Goal: Task Accomplishment & Management: Complete application form

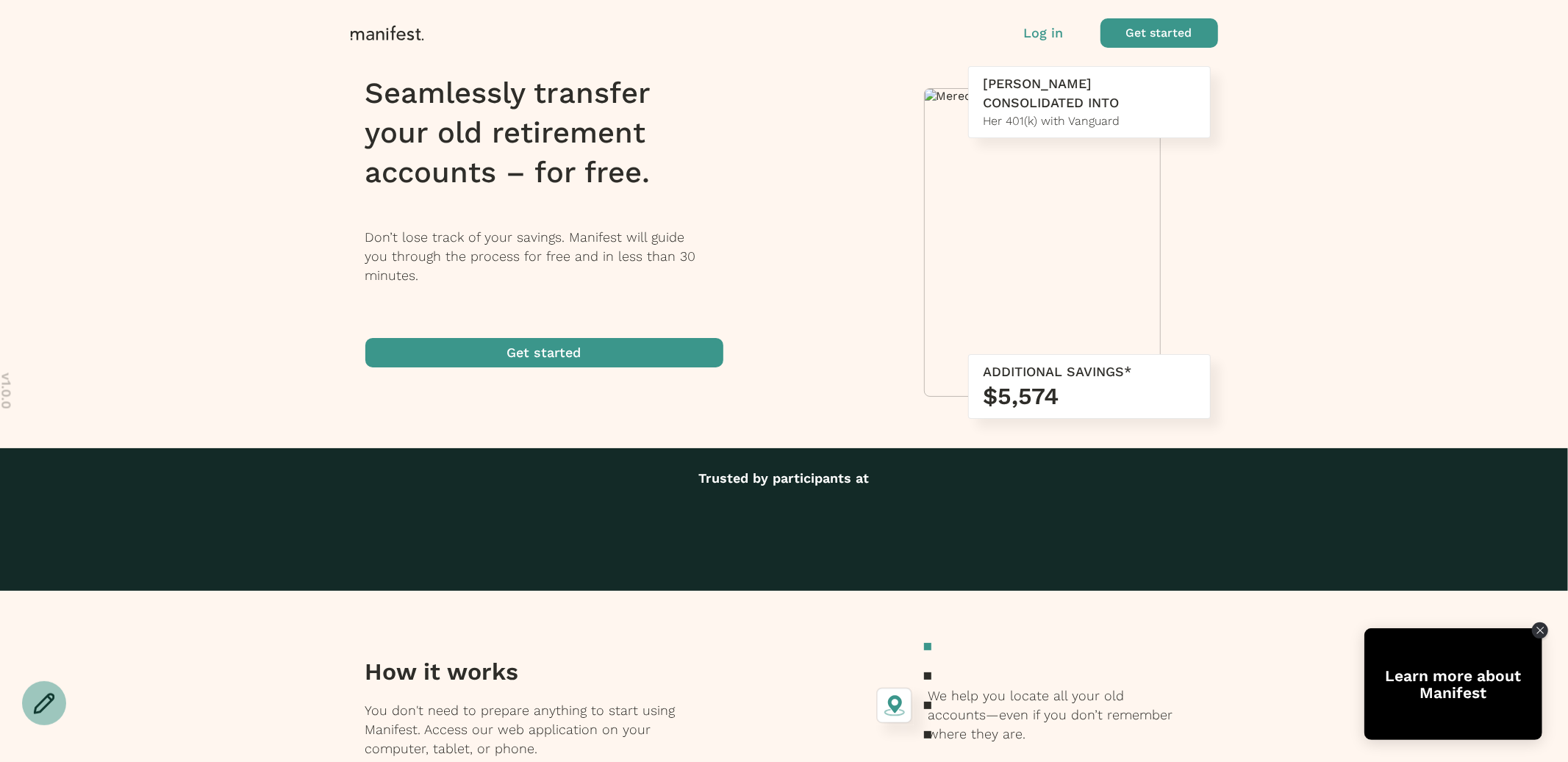
click at [1039, 36] on p "Log in" at bounding box center [1044, 33] width 39 height 19
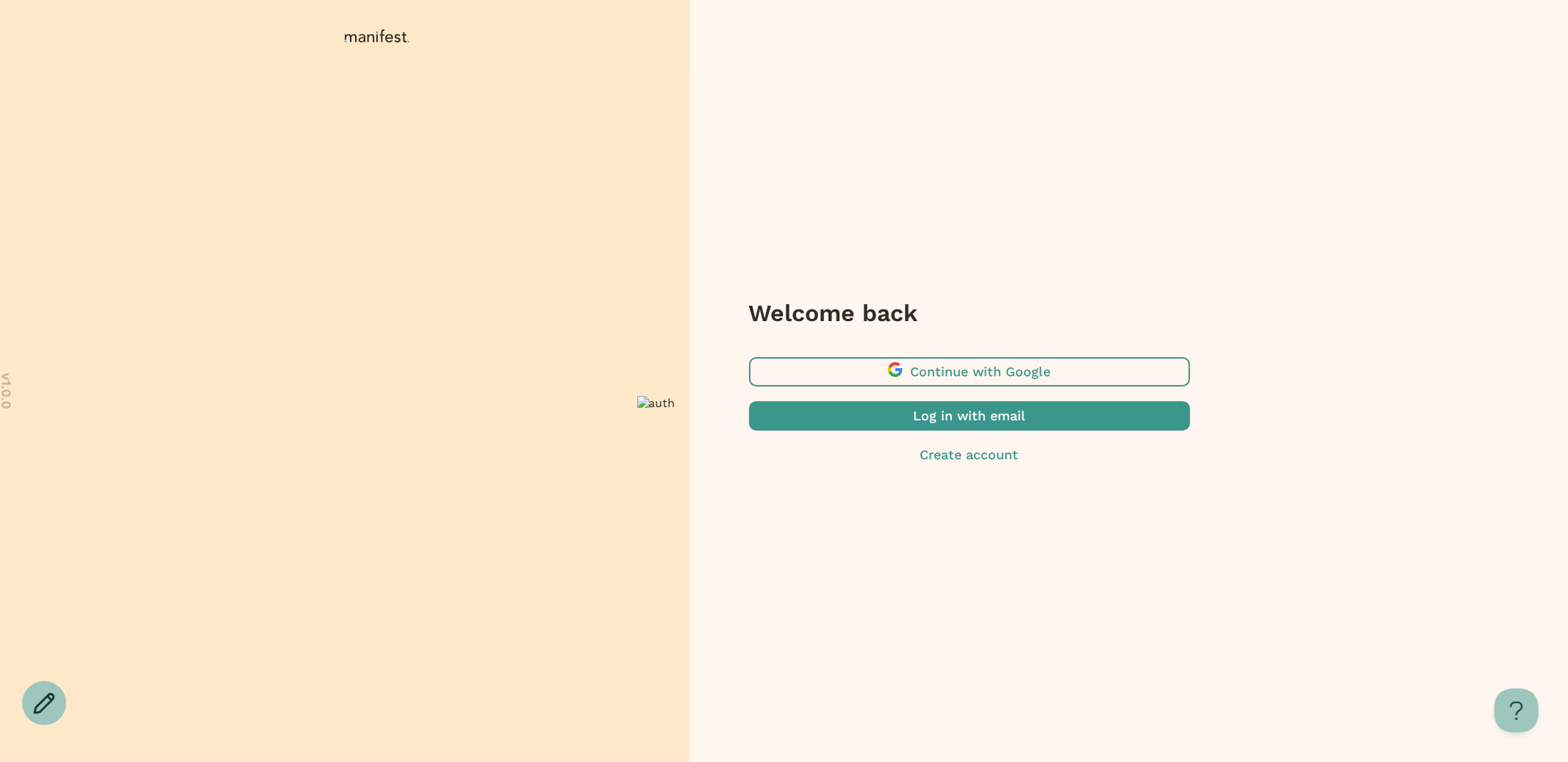
click at [957, 417] on span "button" at bounding box center [969, 417] width 441 height 30
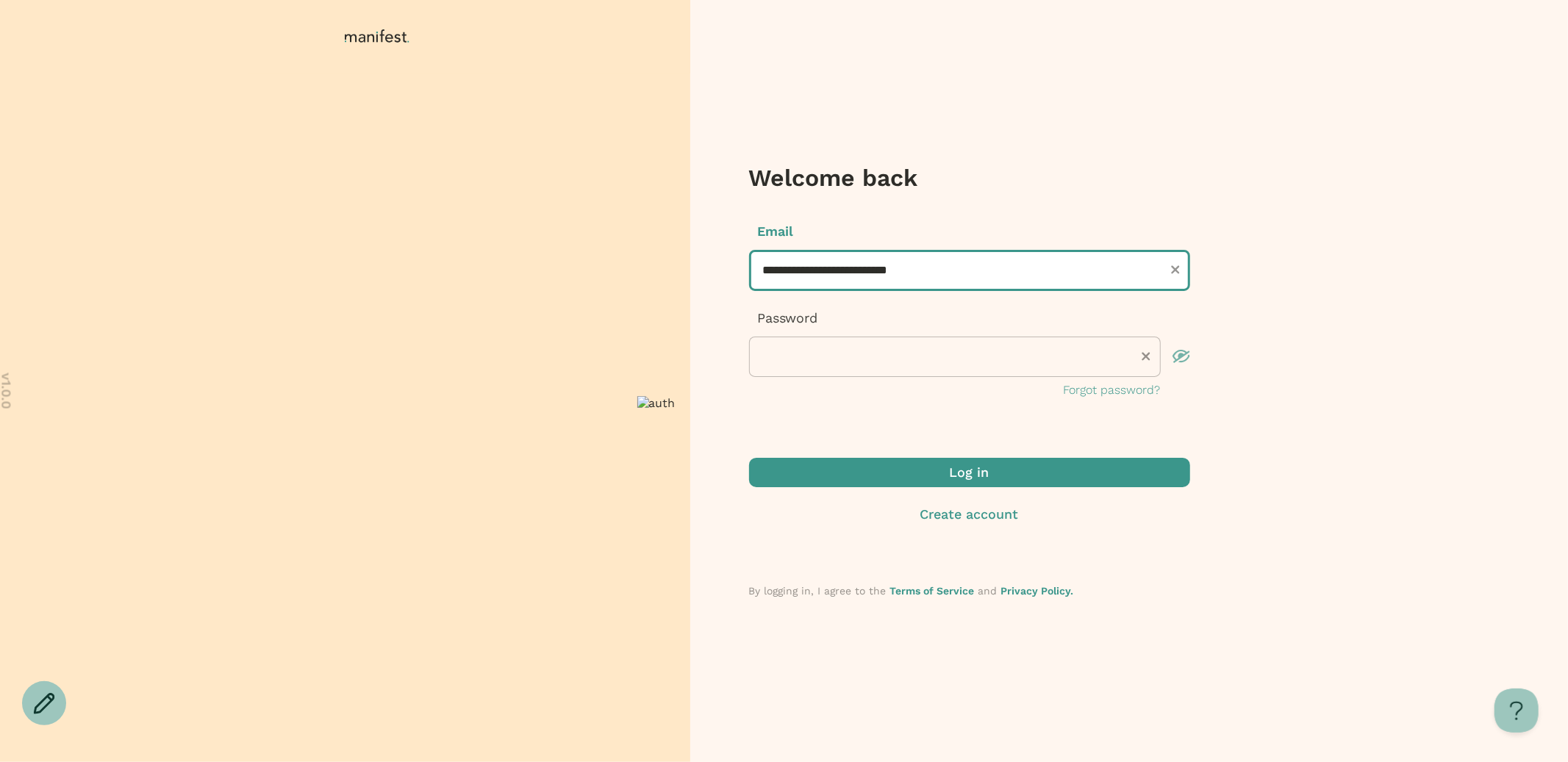
click at [840, 268] on input "**********" at bounding box center [969, 270] width 441 height 41
type input "**********"
click at [892, 470] on span "submit" at bounding box center [969, 473] width 441 height 30
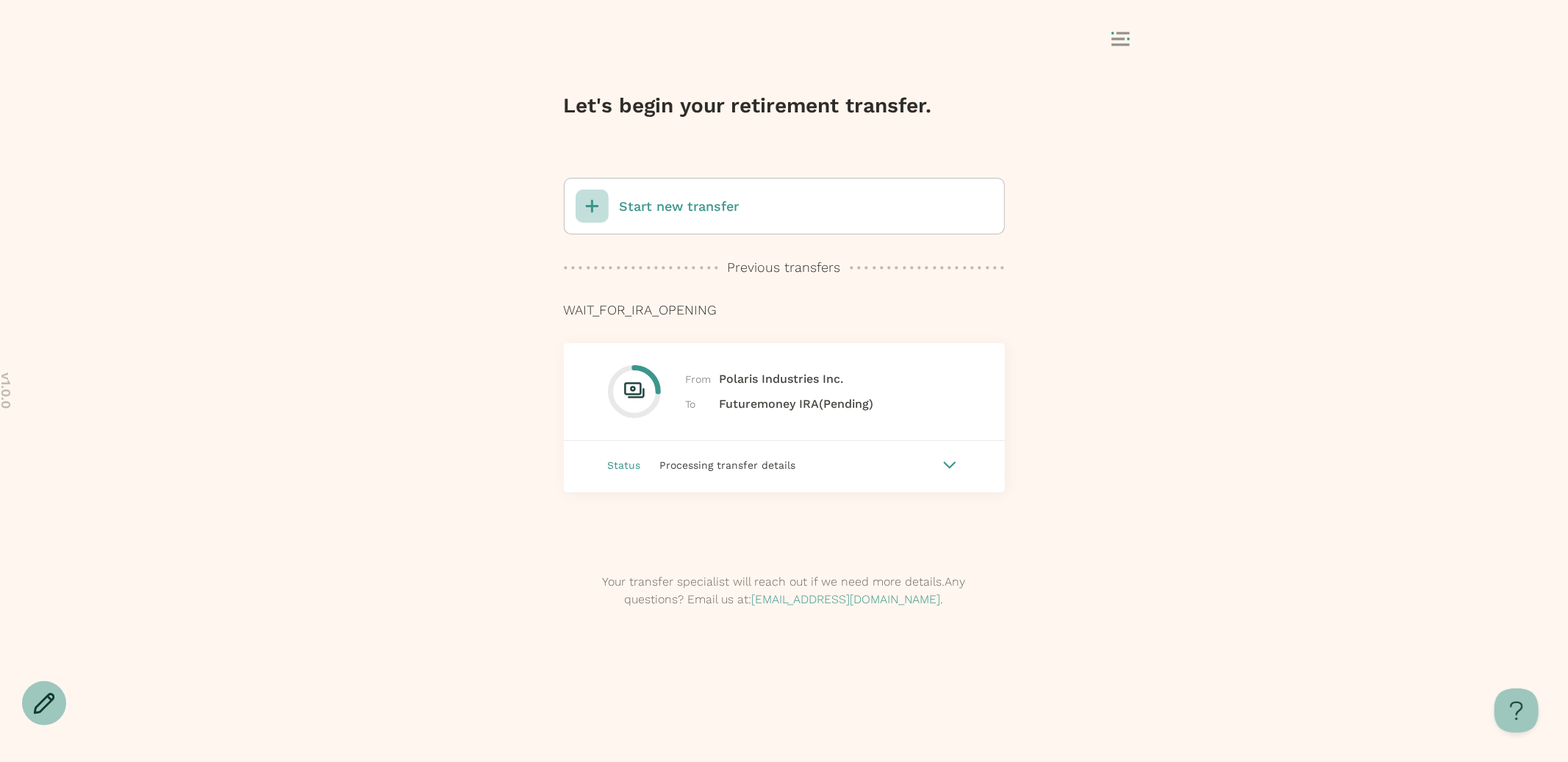
click at [674, 214] on p "Start new transfer" at bounding box center [679, 206] width 119 height 19
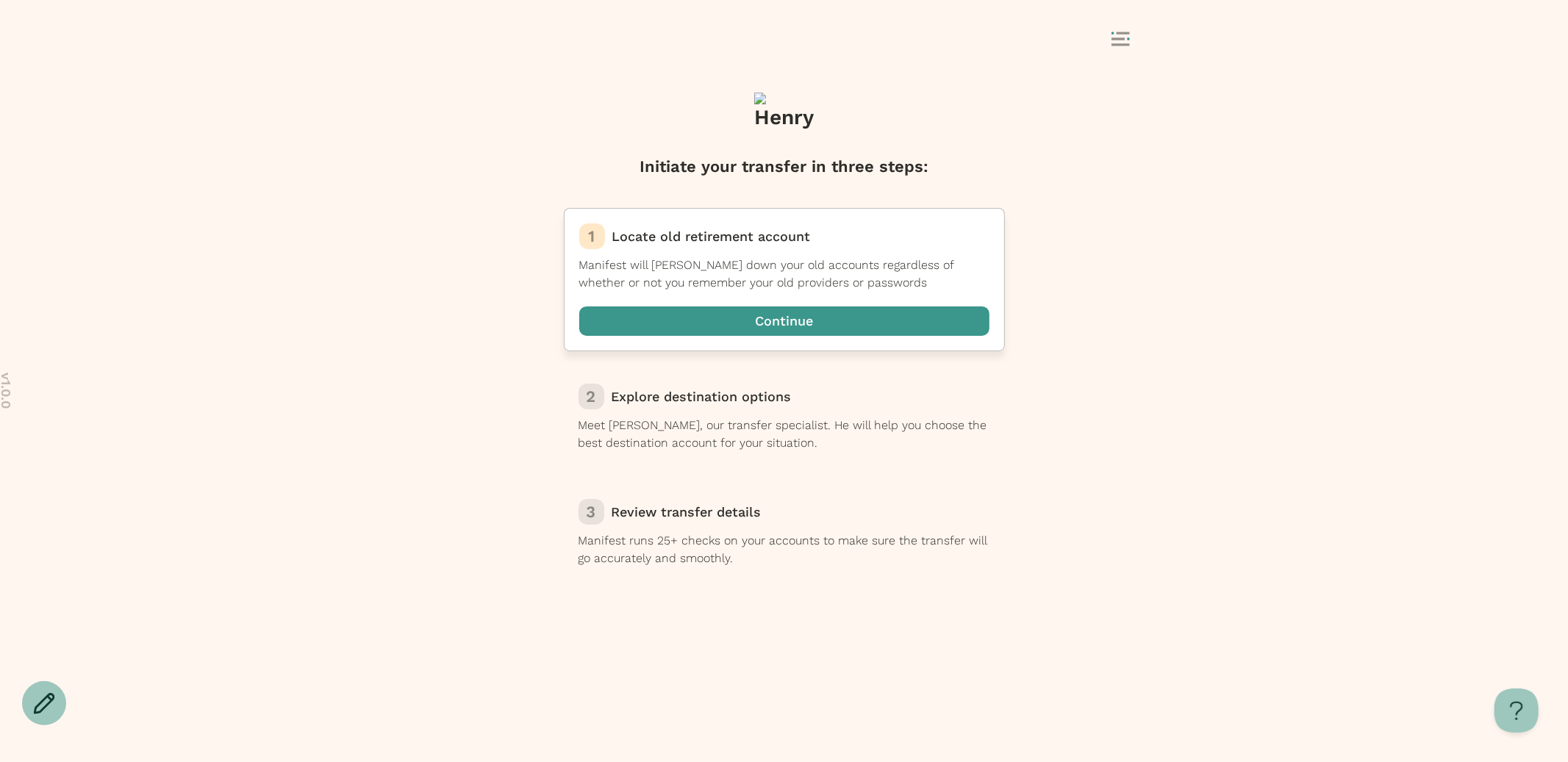
click at [716, 328] on span "button" at bounding box center [784, 322] width 411 height 30
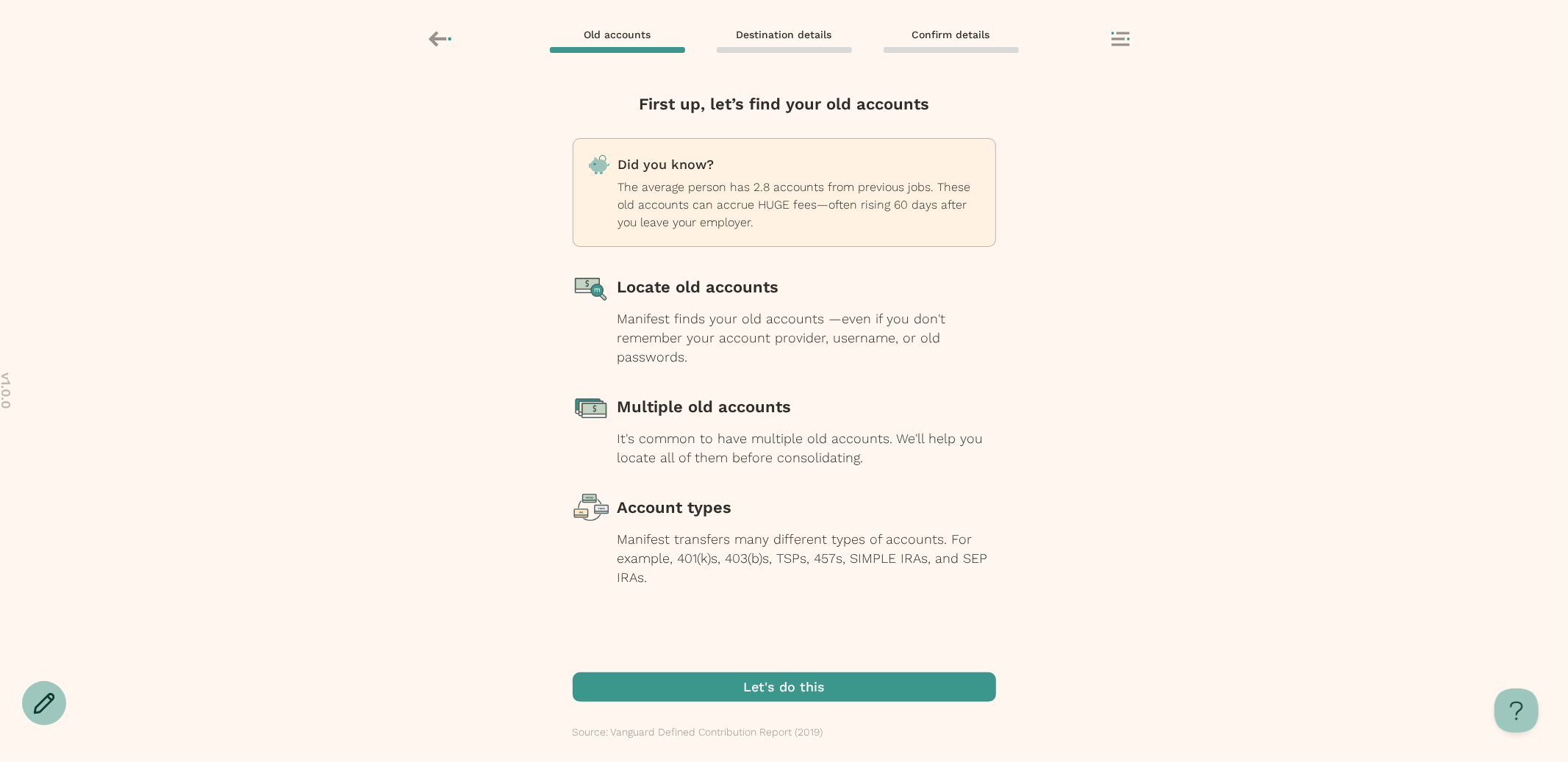
click at [796, 689] on span "button" at bounding box center [784, 688] width 423 height 30
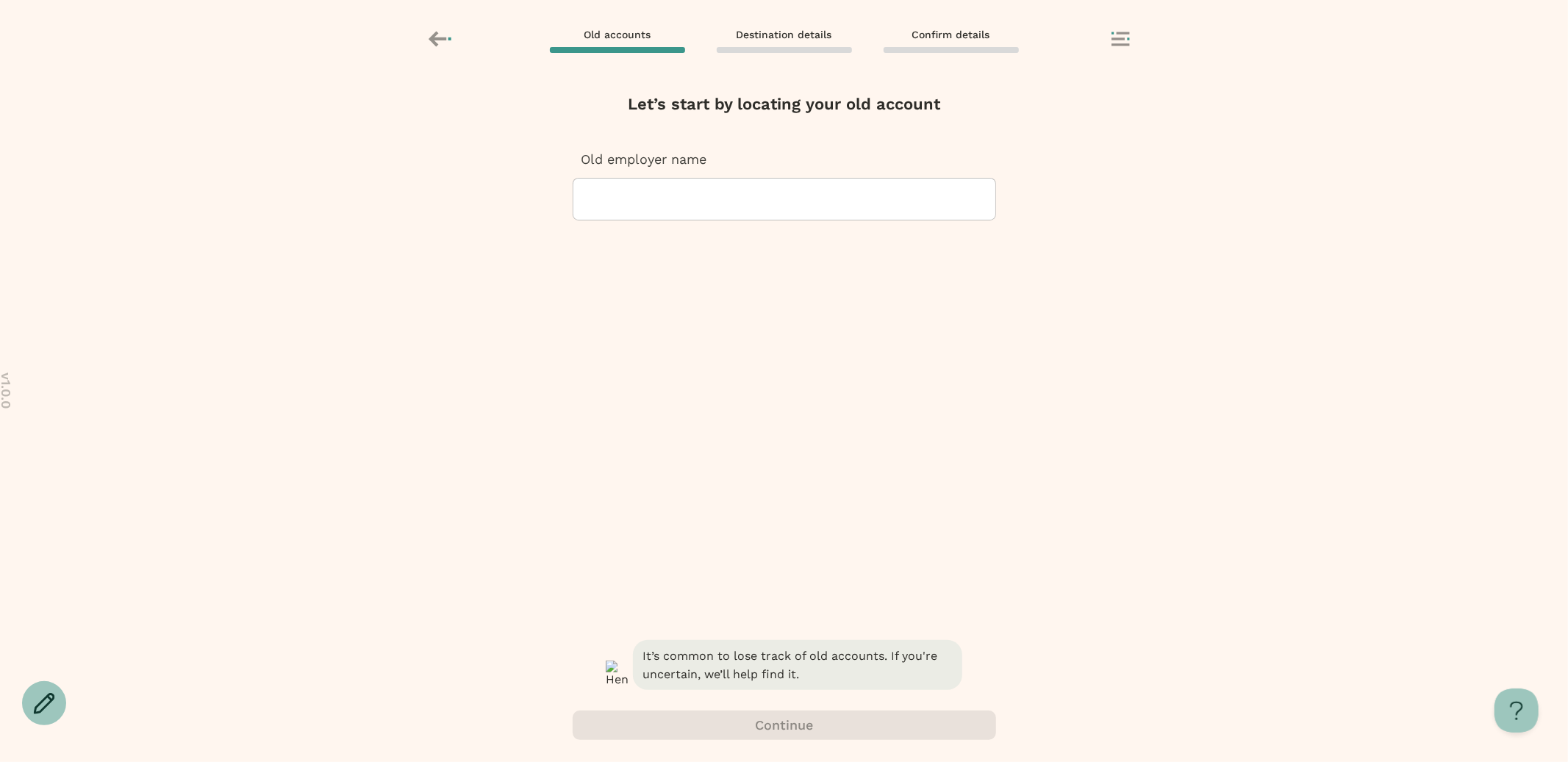
click at [740, 214] on div at bounding box center [784, 199] width 399 height 41
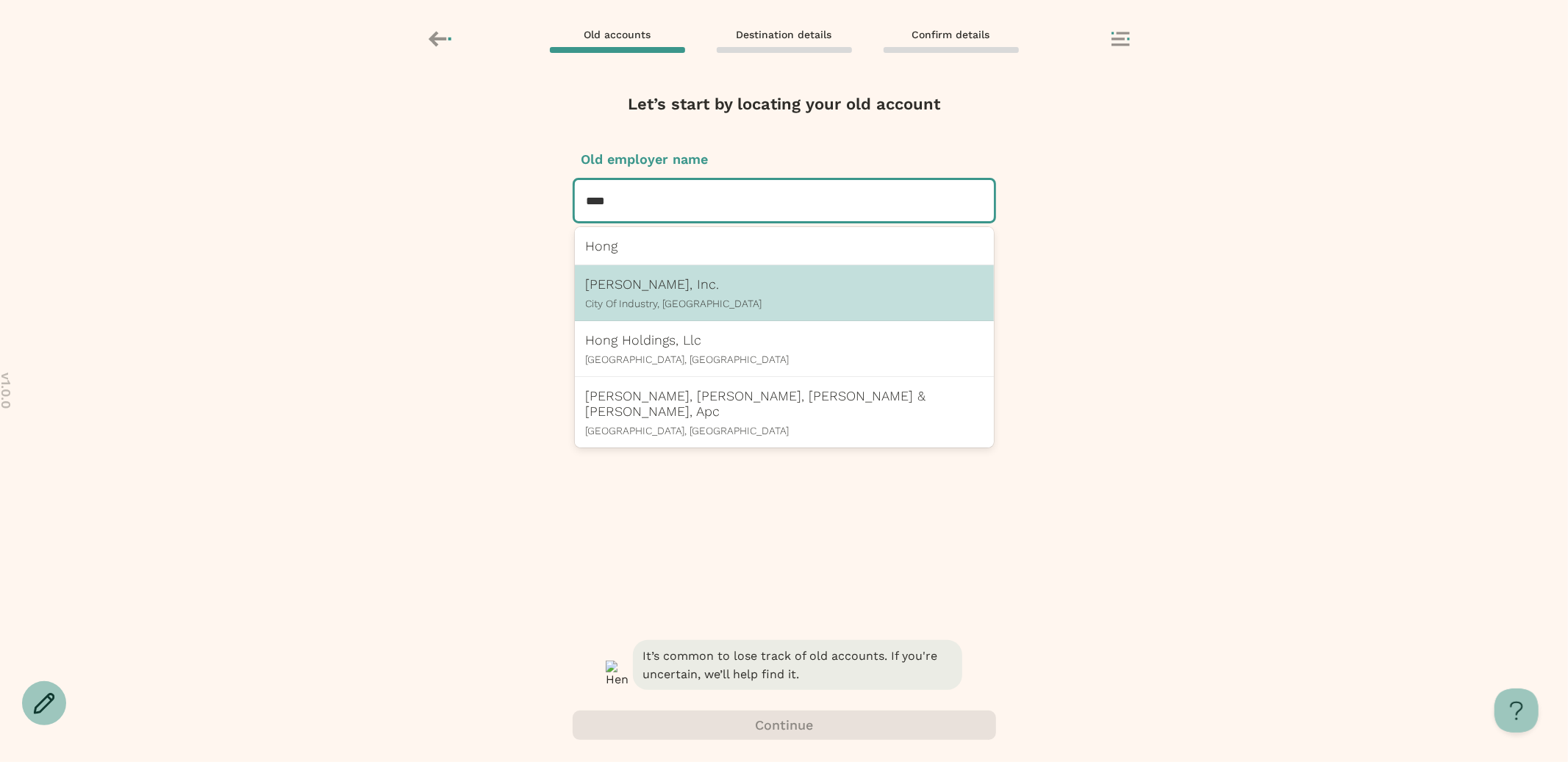
click at [710, 309] on p "City Of Industry, CA" at bounding box center [784, 304] width 397 height 12
type input "****"
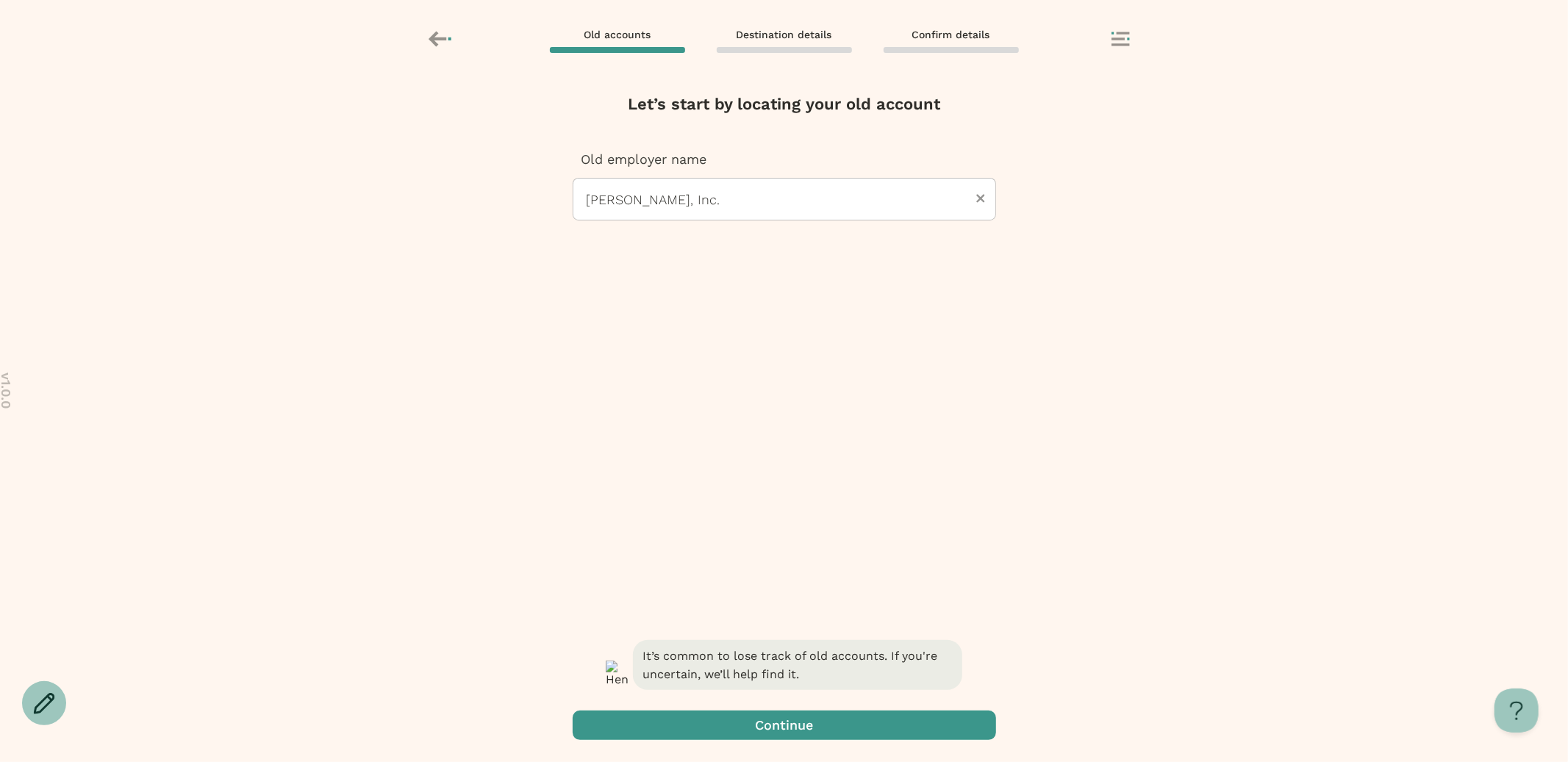
click at [772, 734] on span "button" at bounding box center [784, 725] width 423 height 30
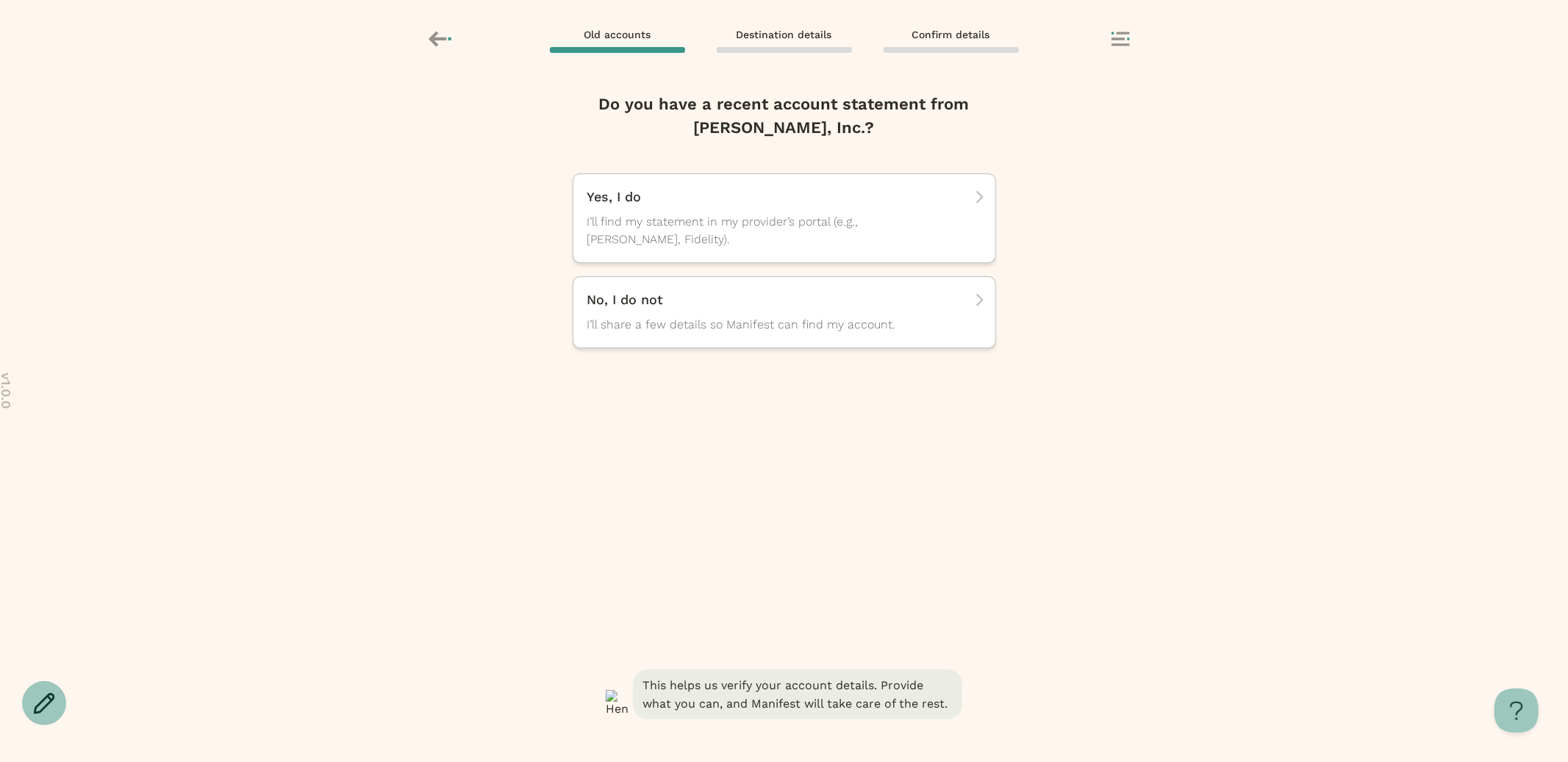
click at [433, 143] on div "Remove account? Removing will delete the info you have entered for this account…" at bounding box center [784, 420] width 1568 height 682
click at [1174, 289] on div "Remove account? Removing will delete the info you have entered for this account…" at bounding box center [784, 420] width 1568 height 682
click at [1116, 42] on icon at bounding box center [1120, 38] width 19 height 15
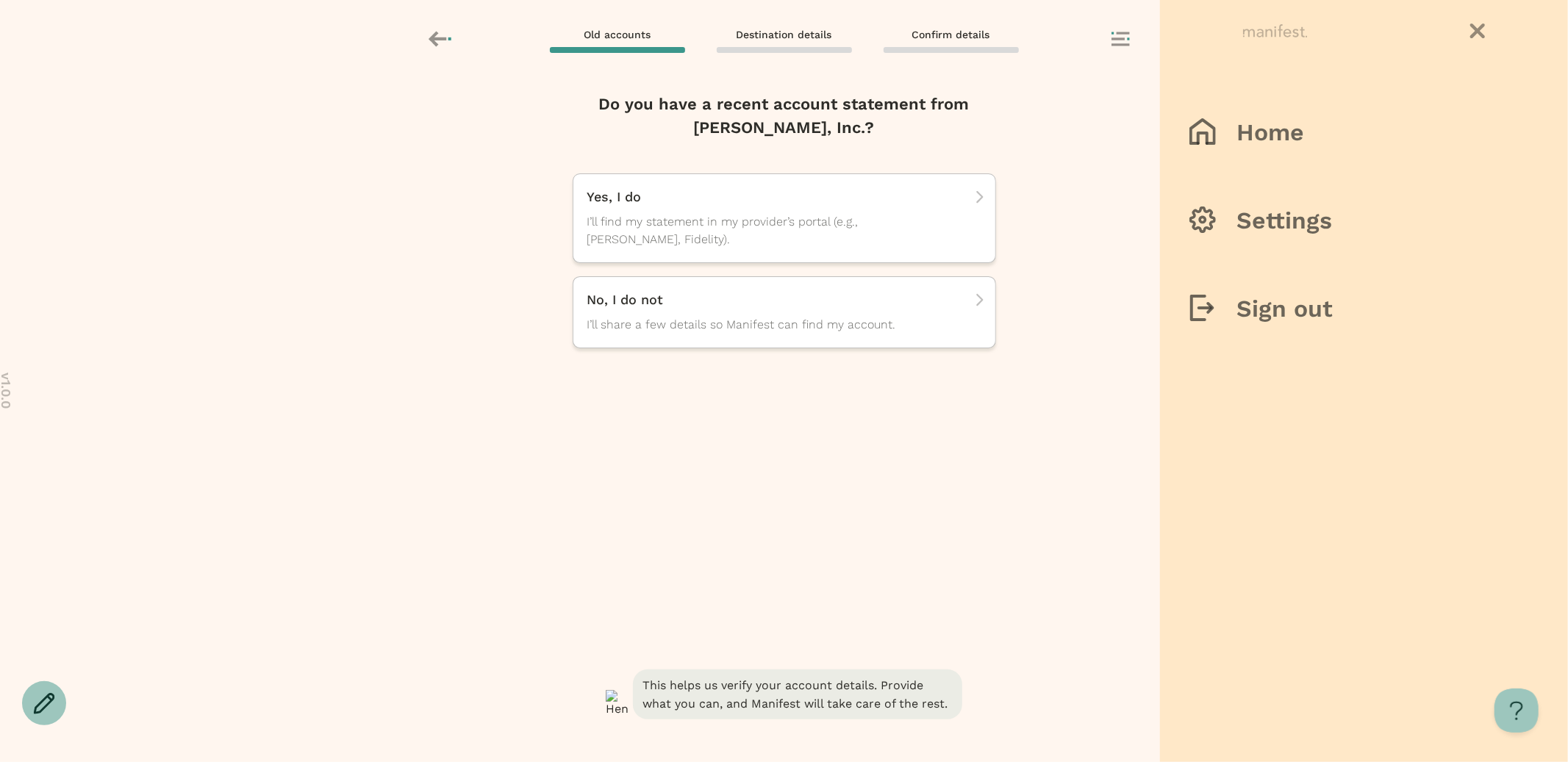
click at [1053, 146] on div at bounding box center [784, 381] width 1568 height 762
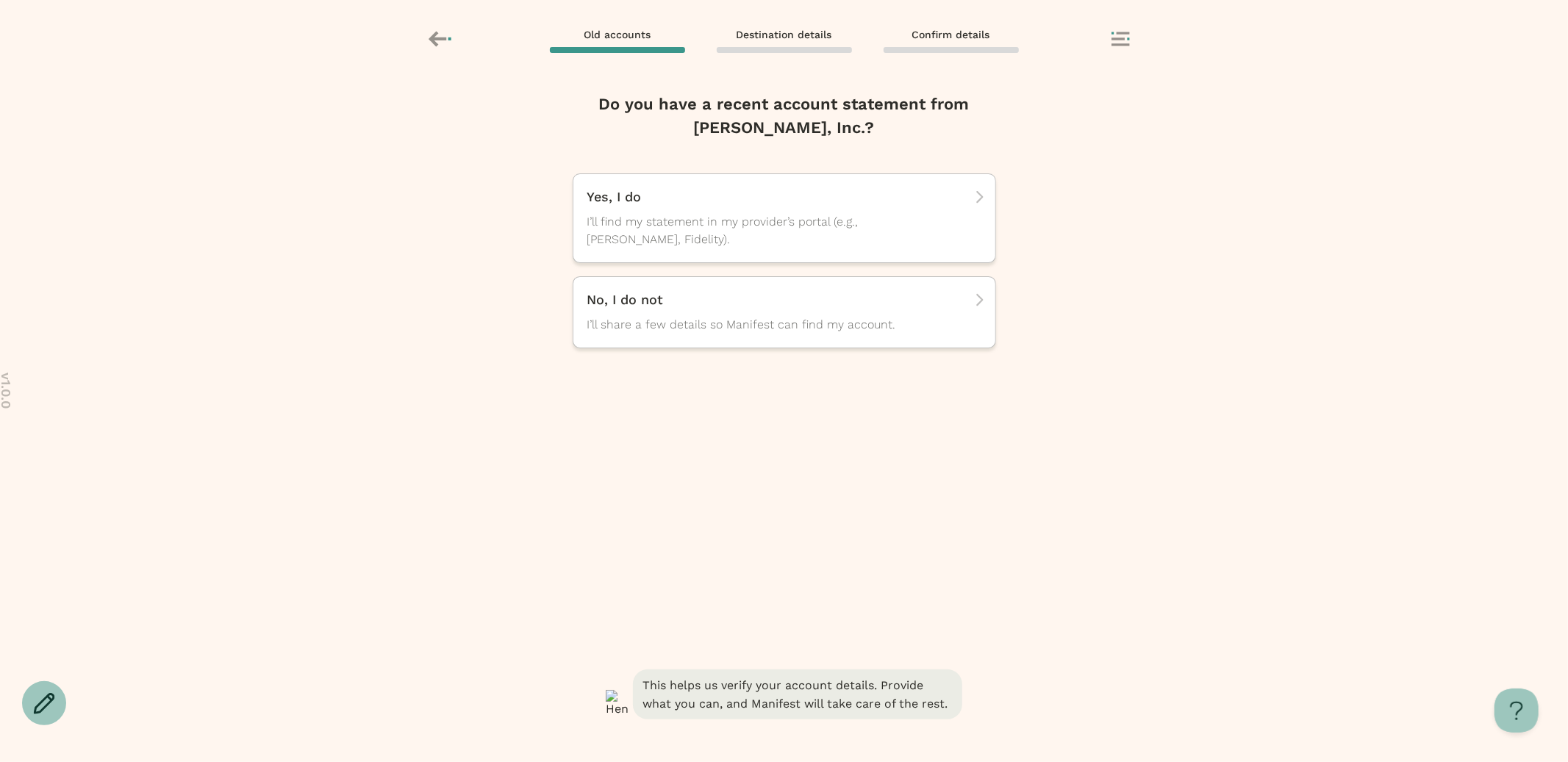
click at [322, 369] on div "Remove account? Removing will delete the info you have entered for this account…" at bounding box center [784, 420] width 1568 height 682
click at [440, 41] on icon at bounding box center [441, 38] width 26 height 25
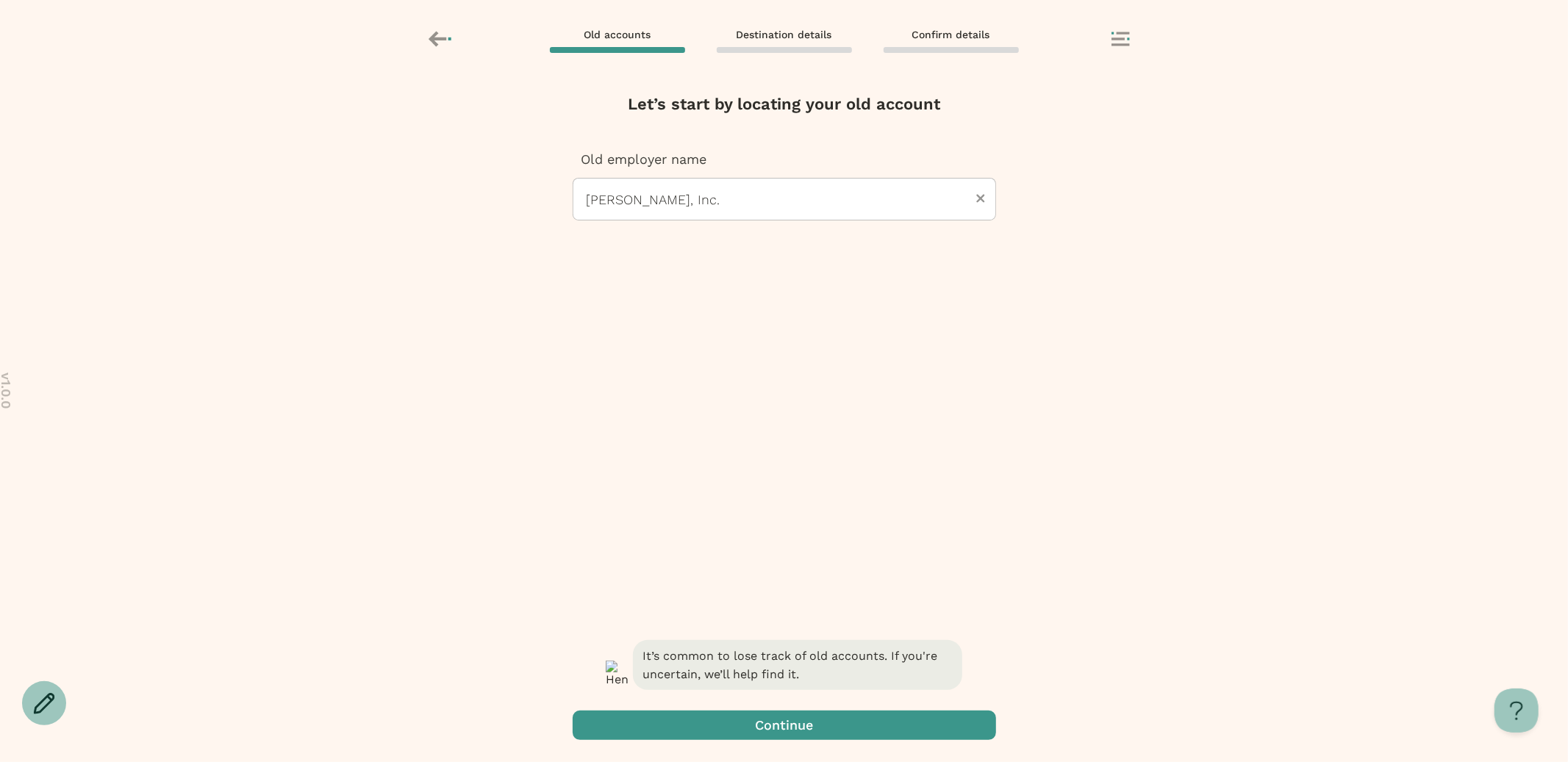
click at [817, 744] on div "It’s common to lose track of old accounts. If you're uncertain, we’ll help find…" at bounding box center [784, 700] width 423 height 125
click at [817, 733] on span "button" at bounding box center [784, 725] width 423 height 30
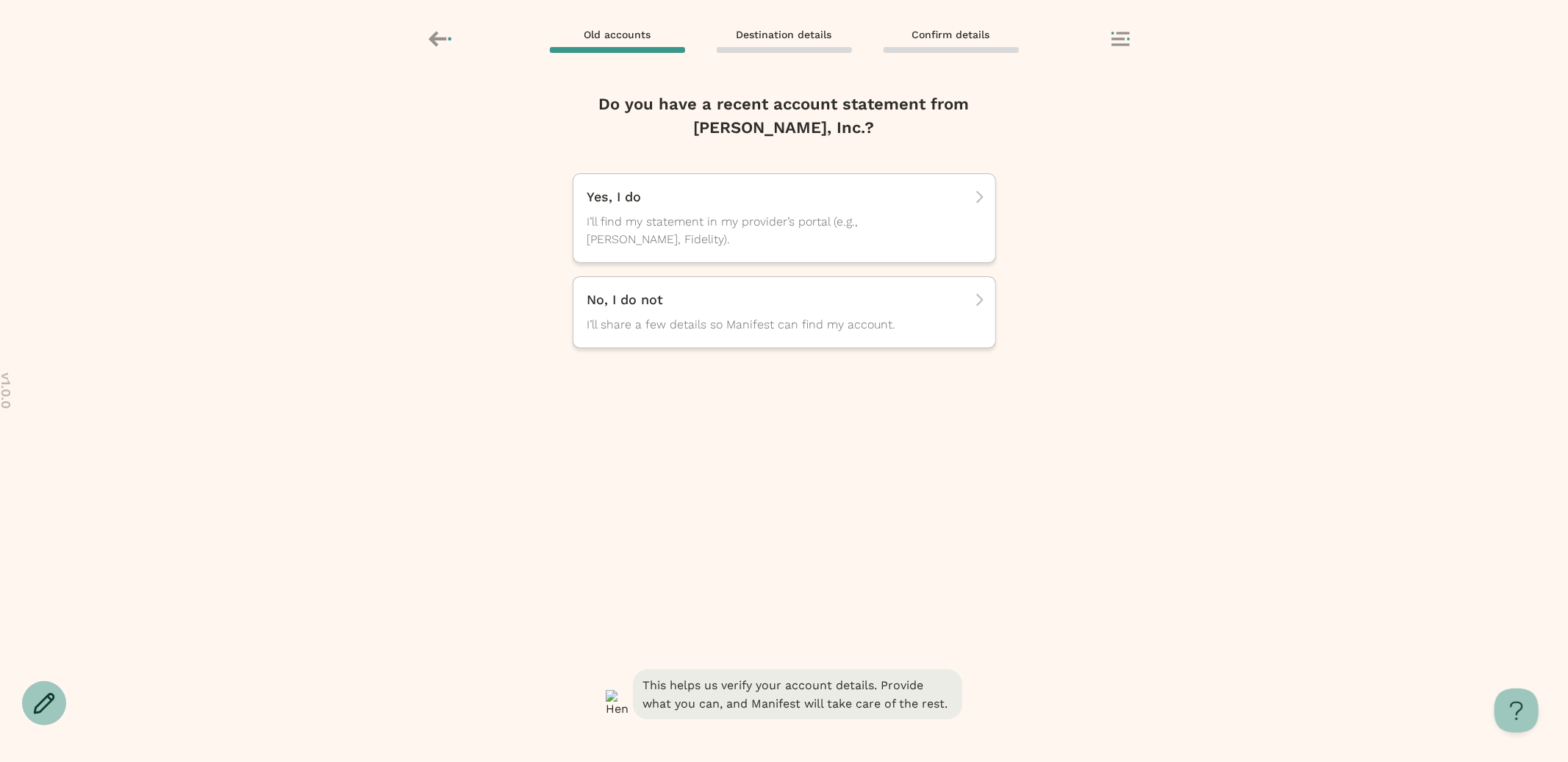
click at [1180, 439] on div "Remove account? Removing will delete the info you have entered for this account…" at bounding box center [784, 420] width 1568 height 682
click at [605, 537] on div "Do you have a recent account statement from Tak Shing Hong, Inc.? Yes, I do I’l…" at bounding box center [784, 380] width 423 height 574
click at [732, 220] on span "I’ll find my statement in my provider’s portal (e.g., TIAA, Fidelity)." at bounding box center [771, 231] width 367 height 36
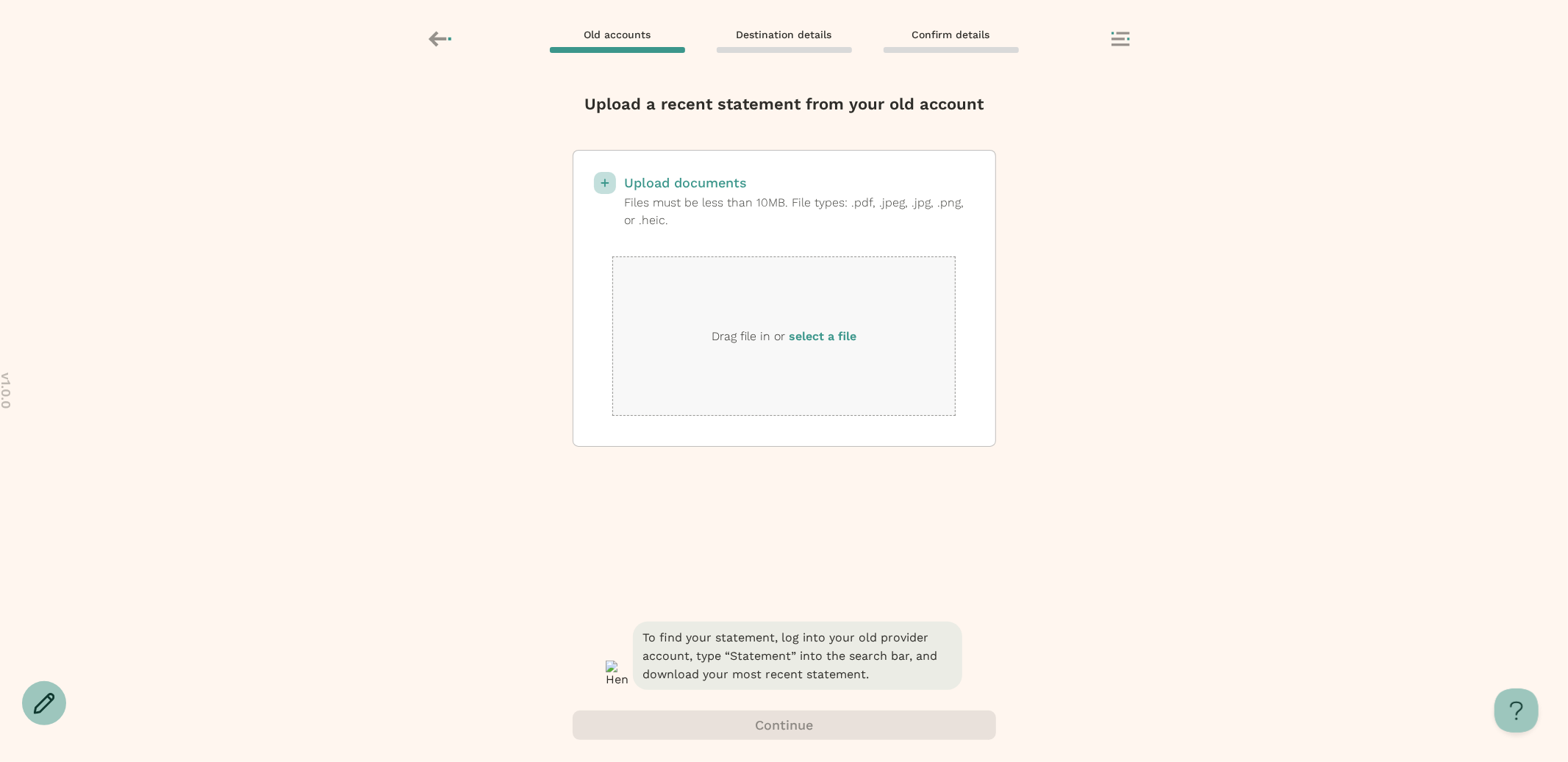
click at [848, 341] on label "select a file" at bounding box center [822, 337] width 68 height 14
click at [0, 0] on input "select a file" at bounding box center [0, 0] width 0 height 0
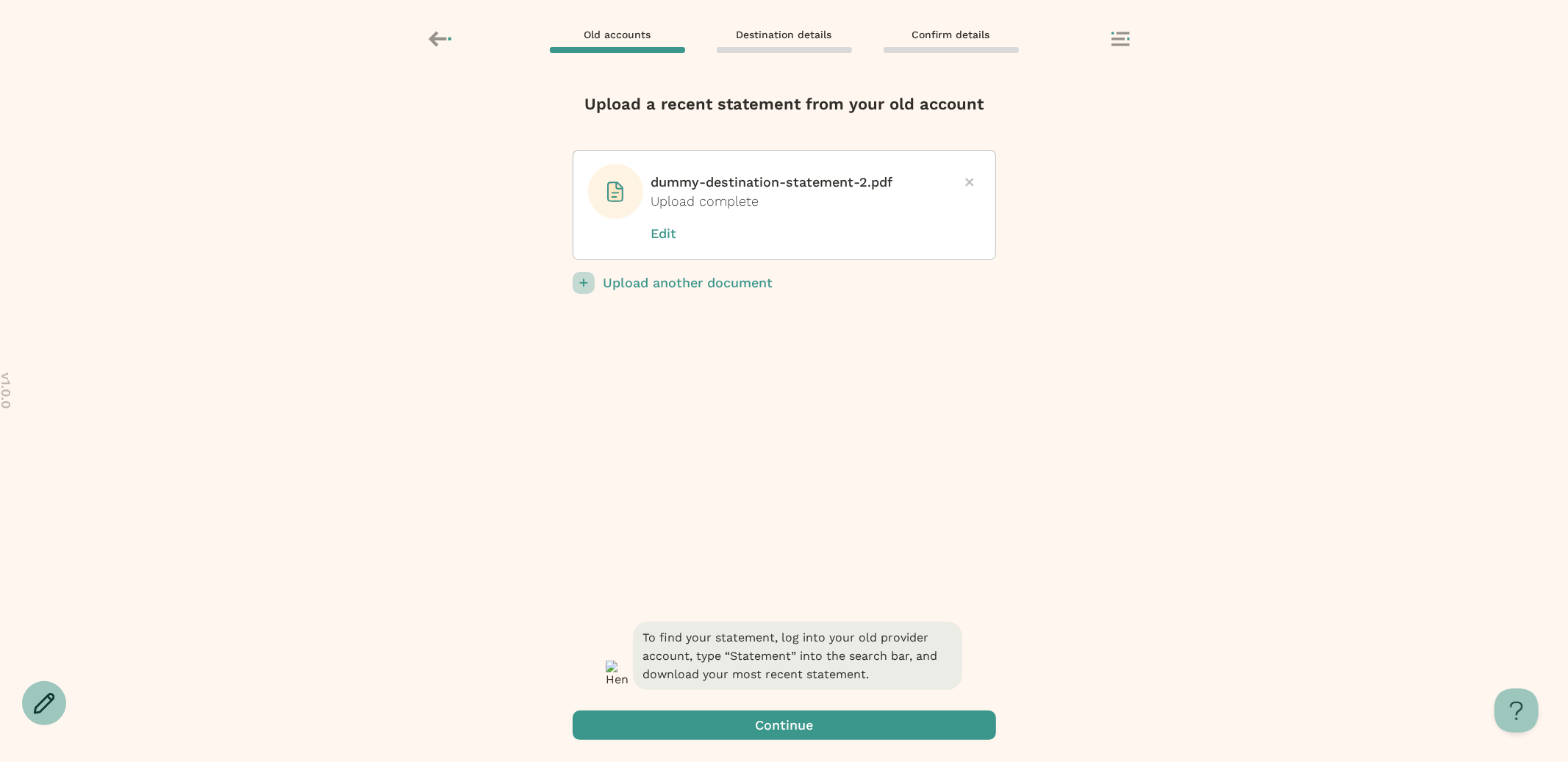
click at [668, 287] on p "Upload another document" at bounding box center [800, 283] width 393 height 22
click at [0, 0] on input "Upload another document" at bounding box center [0, 0] width 0 height 0
drag, startPoint x: 575, startPoint y: 314, endPoint x: 890, endPoint y: 327, distance: 315.3
click at [890, 327] on div "Upload a recent statement from your old account dummy-destination-statement-2.p…" at bounding box center [784, 355] width 423 height 526
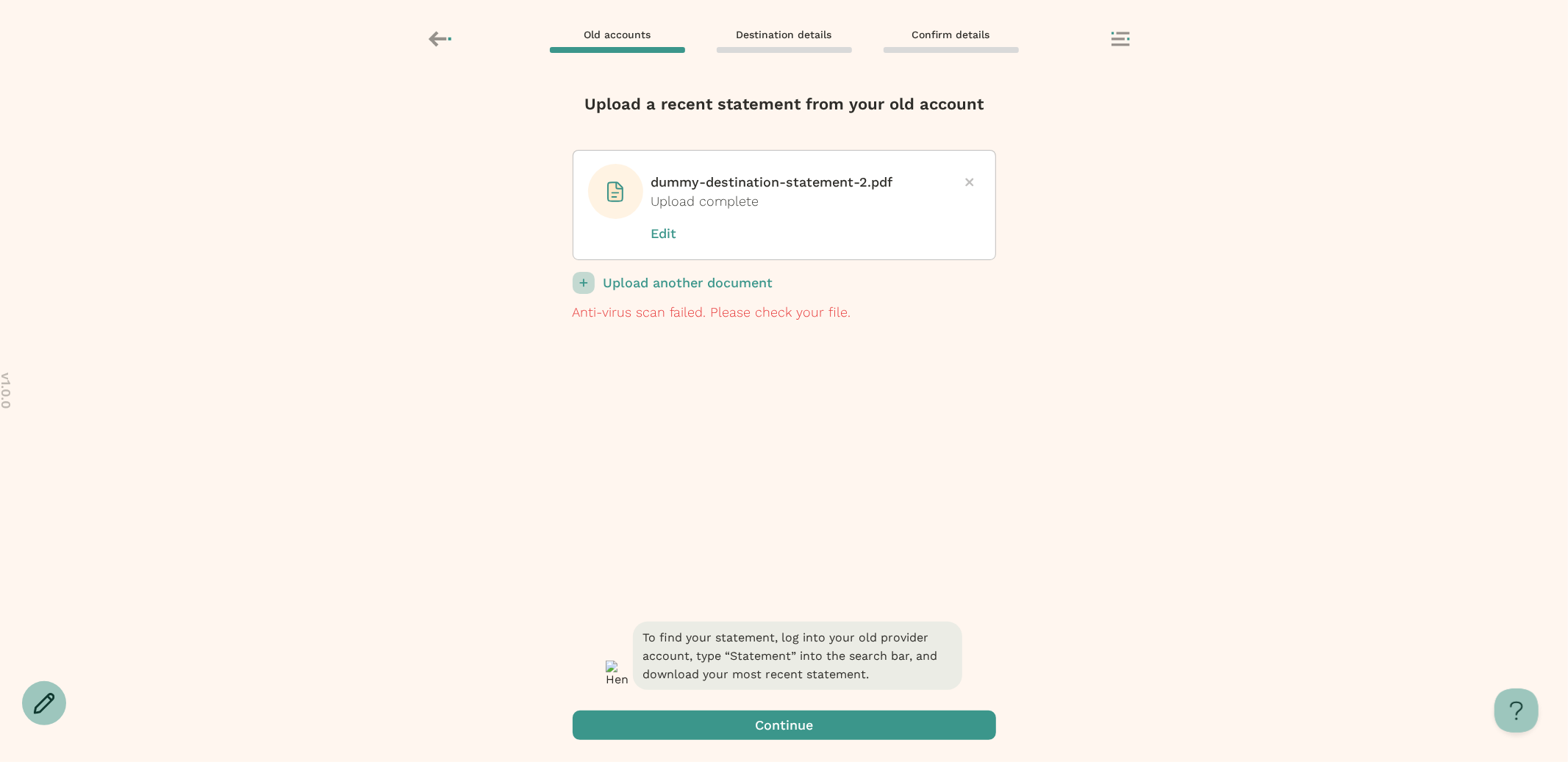
click at [1019, 400] on div "Remove account? Removing will delete the info you have entered for this account…" at bounding box center [784, 420] width 1568 height 682
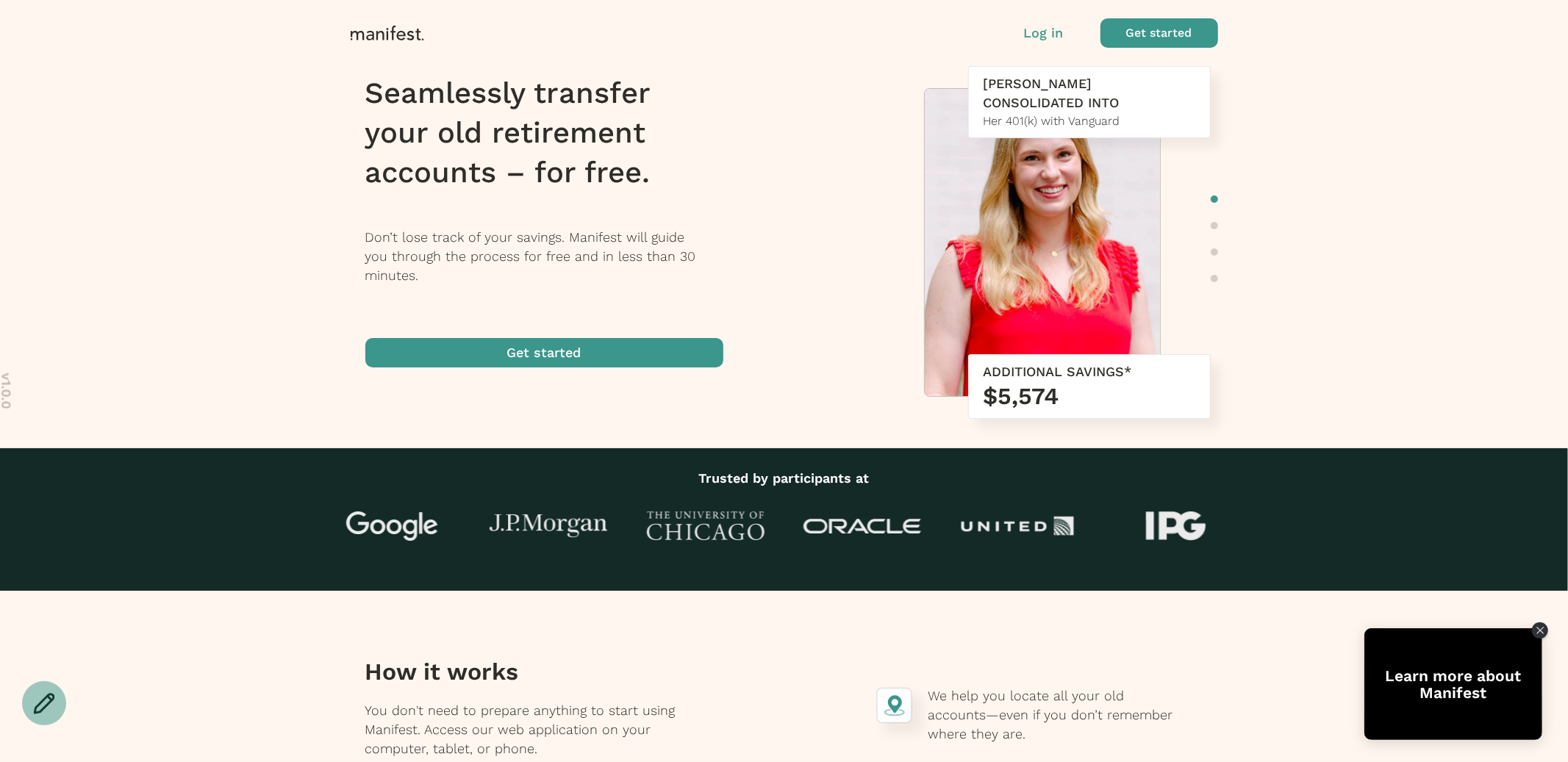
click at [1042, 32] on p "Log in" at bounding box center [1044, 33] width 39 height 19
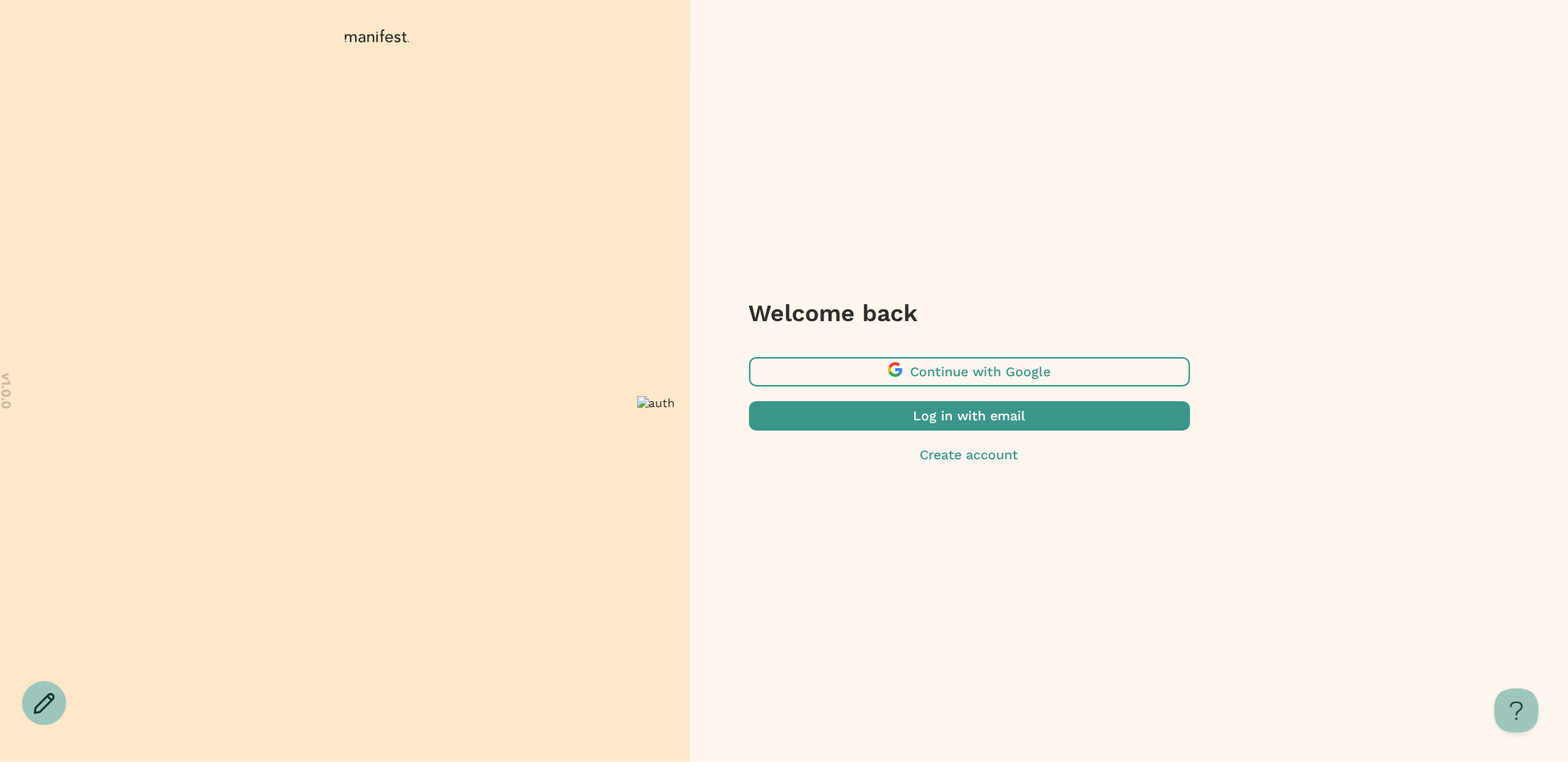
click at [921, 417] on span "button" at bounding box center [969, 417] width 441 height 30
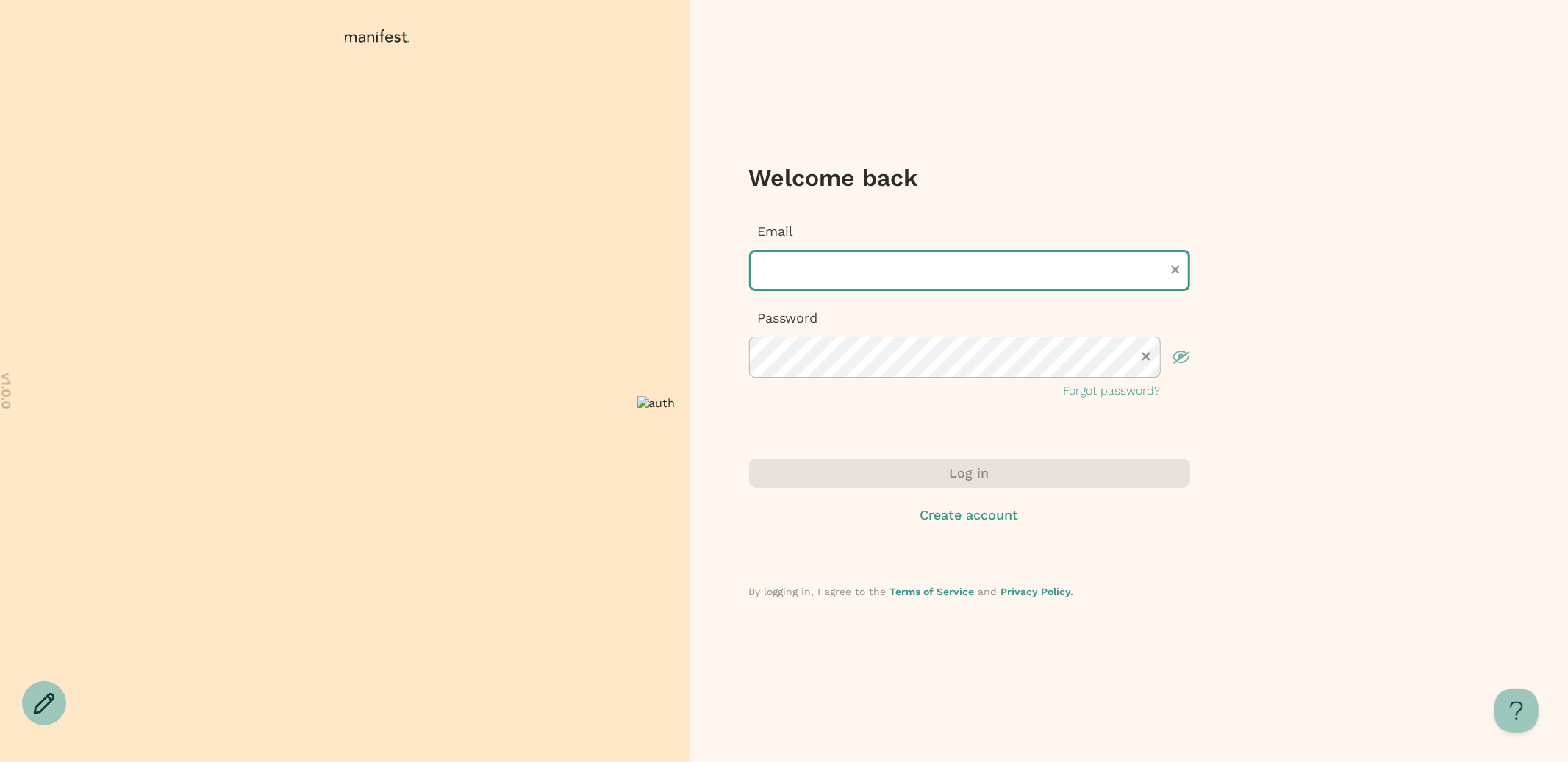
type input "**********"
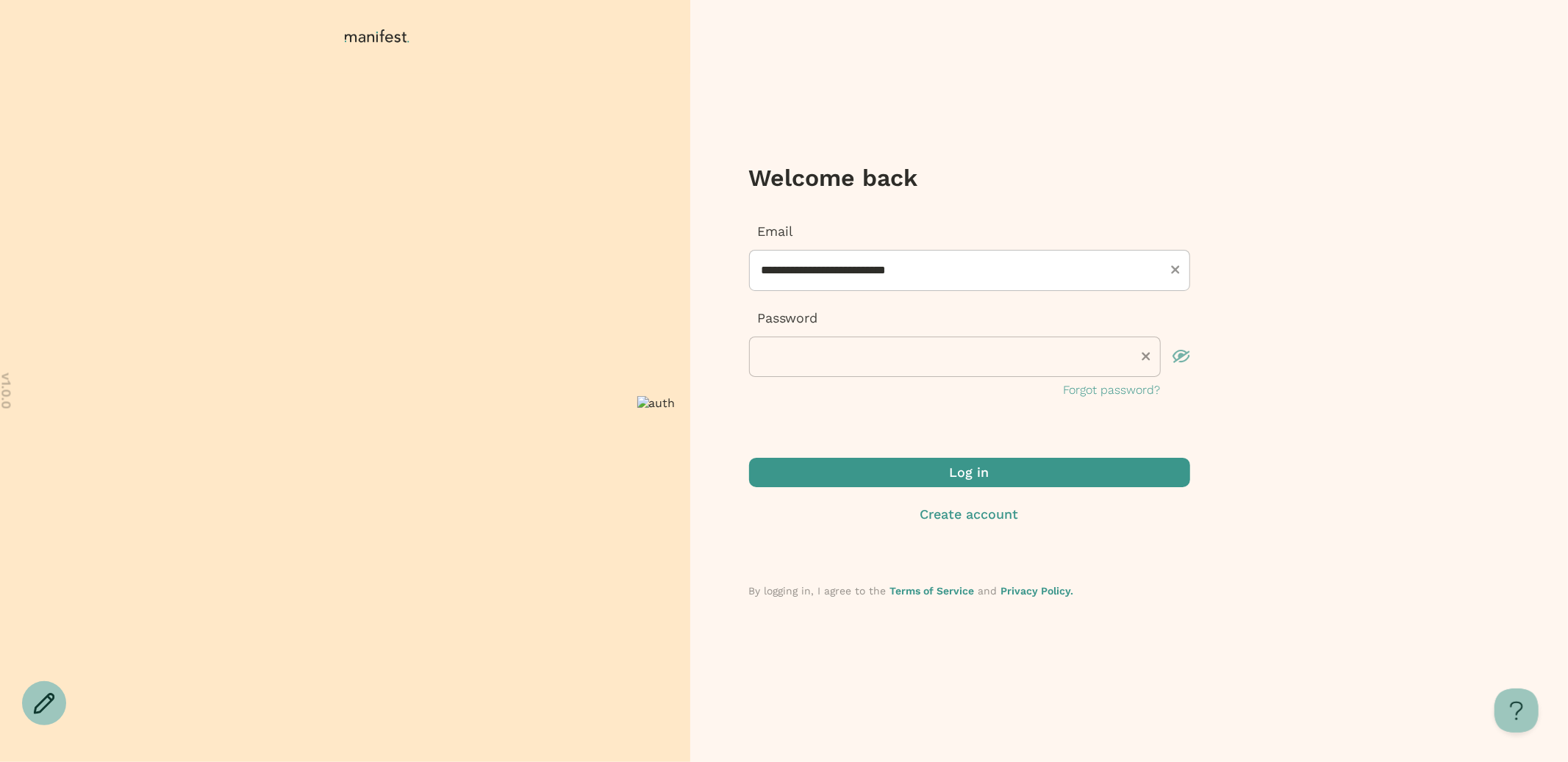
click at [1106, 391] on p "Forgot password?" at bounding box center [1112, 391] width 97 height 18
